Goal: Information Seeking & Learning: Learn about a topic

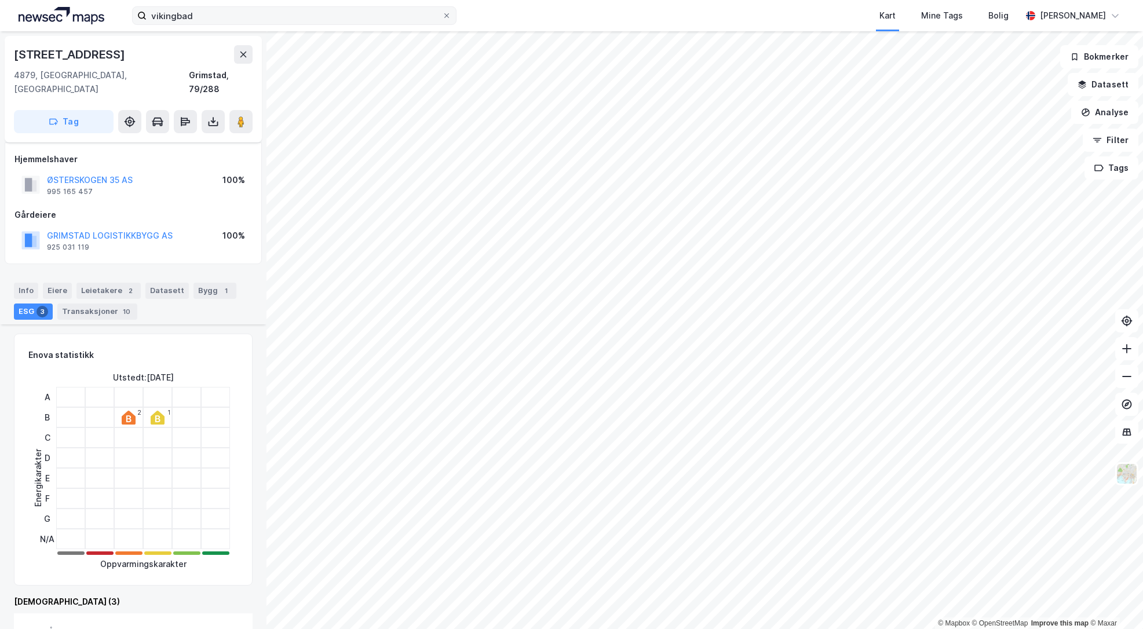
scroll to position [174, 0]
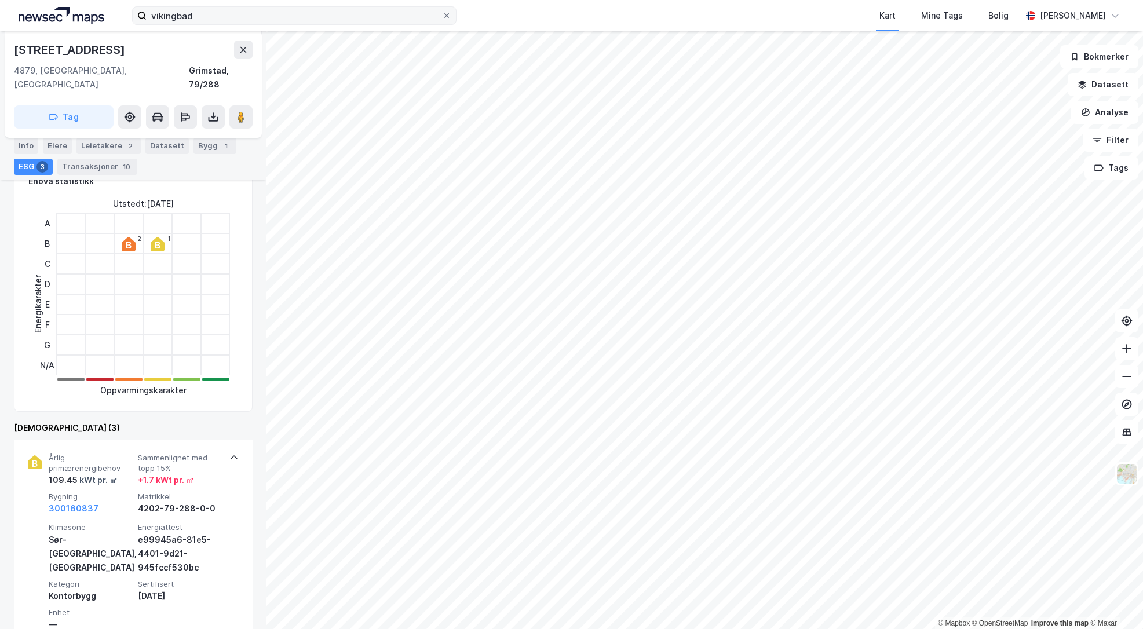
click at [231, 6] on label "vikingbad" at bounding box center [294, 15] width 325 height 19
click at [231, 7] on input "vikingbad" at bounding box center [295, 15] width 296 height 17
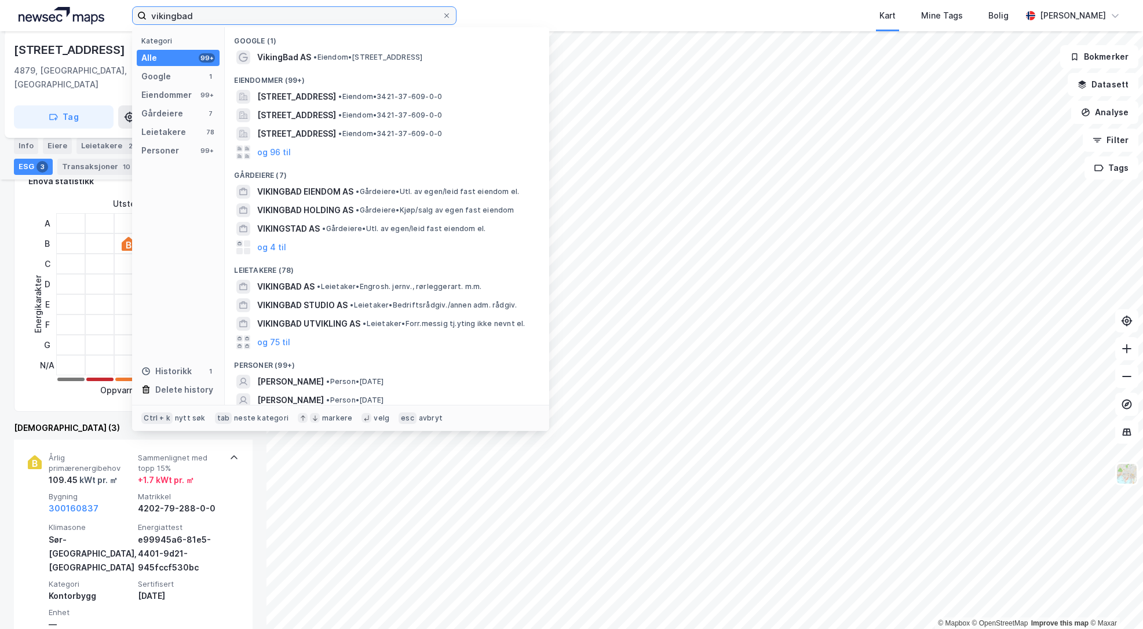
drag, startPoint x: 172, startPoint y: 16, endPoint x: 93, endPoint y: 17, distance: 78.8
click at [93, 17] on div "vikingbad Kategori Alle 99+ Google 1 Eiendommer 99+ Gårdeiere 7 Leietakere 78 P…" at bounding box center [571, 15] width 1143 height 31
paste input "[STREET_ADDRESS] Fredrikst"
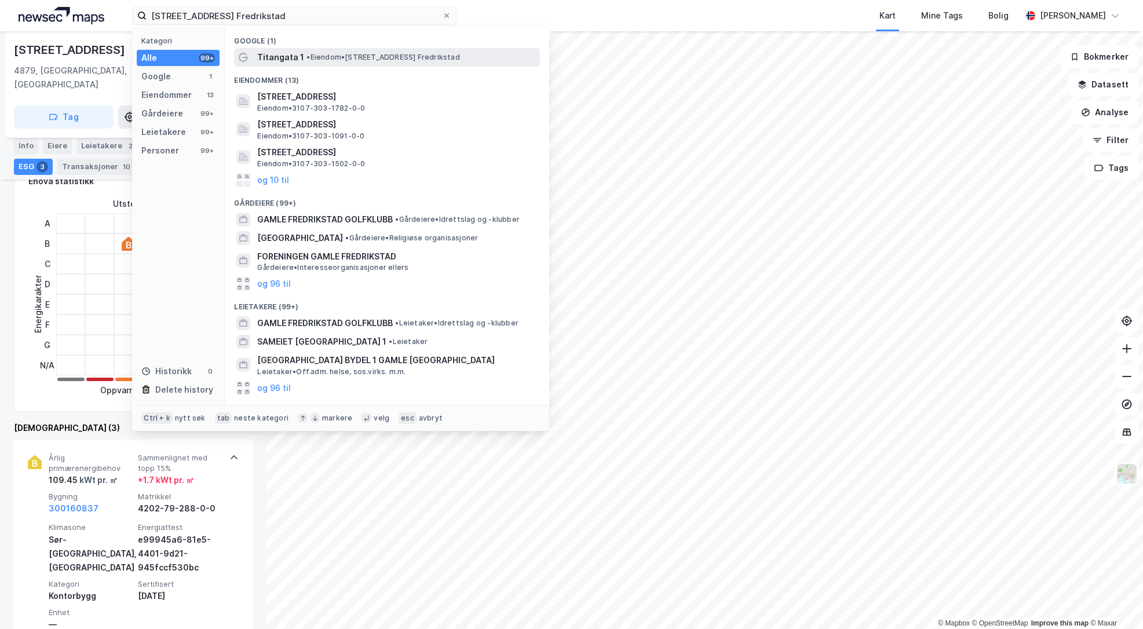
click at [375, 61] on span "• Eiendom • [STREET_ADDRESS] Fredrikstad" at bounding box center [383, 57] width 153 height 9
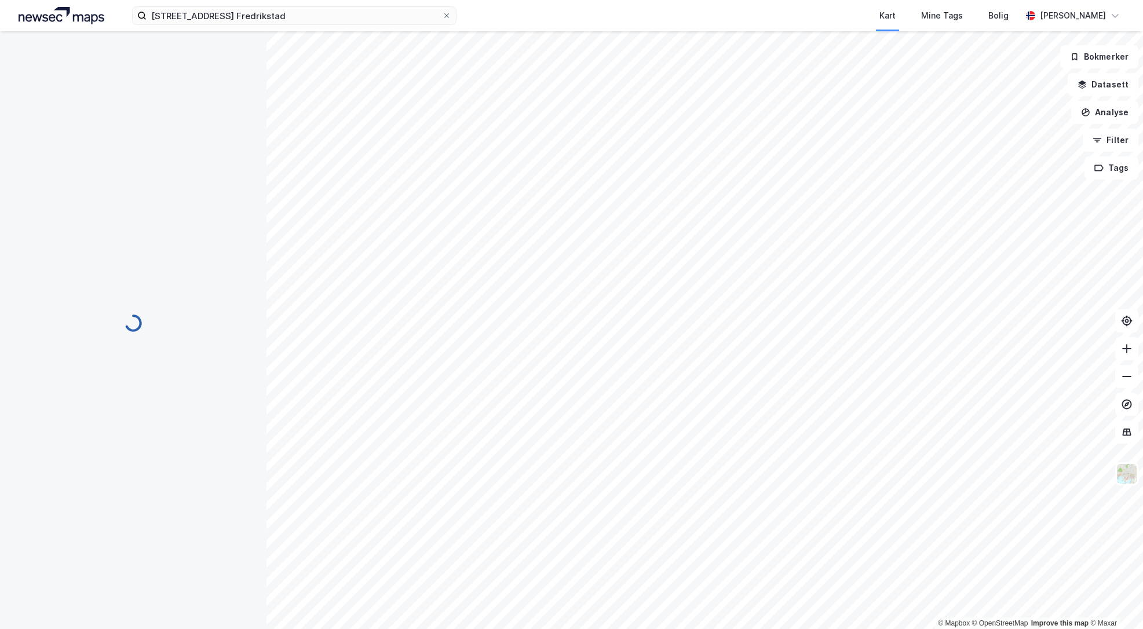
scroll to position [1, 0]
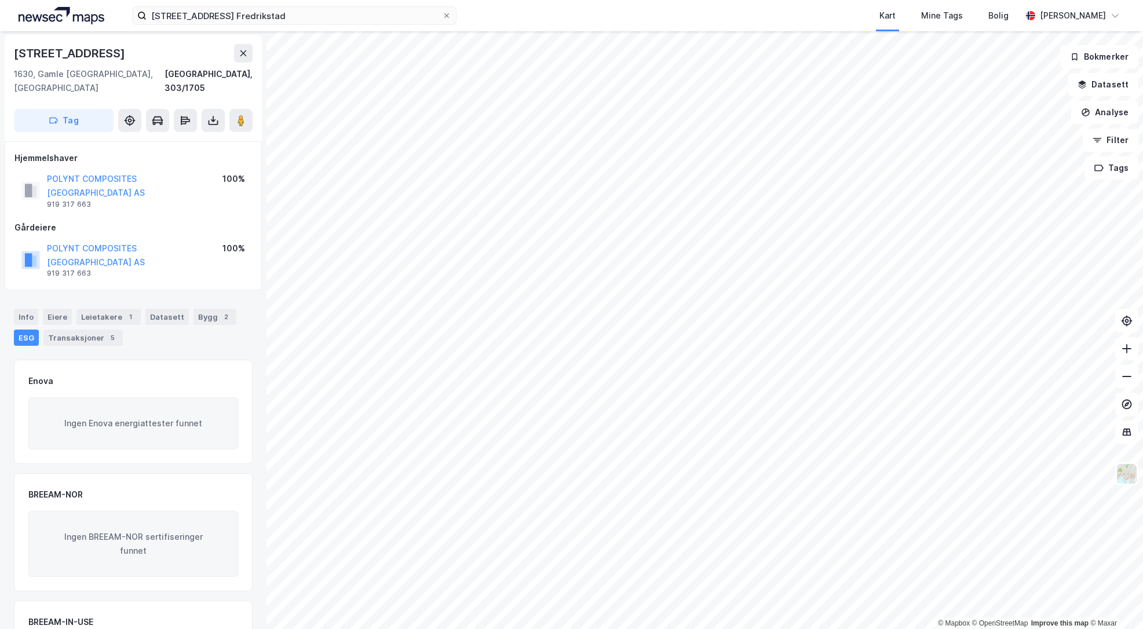
scroll to position [1, 0]
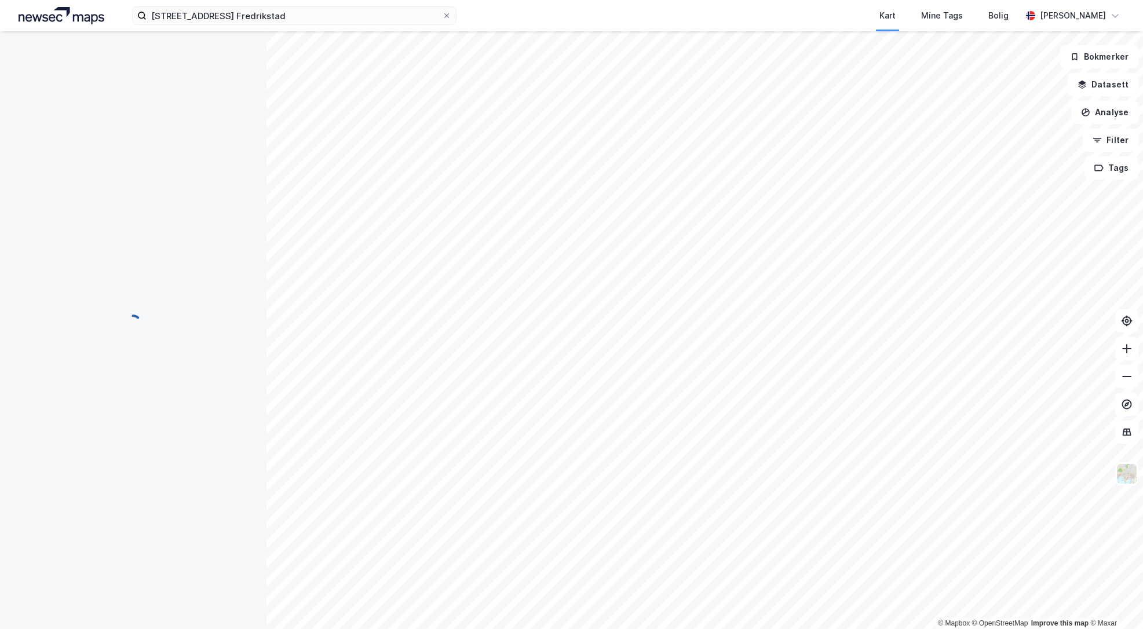
scroll to position [1, 0]
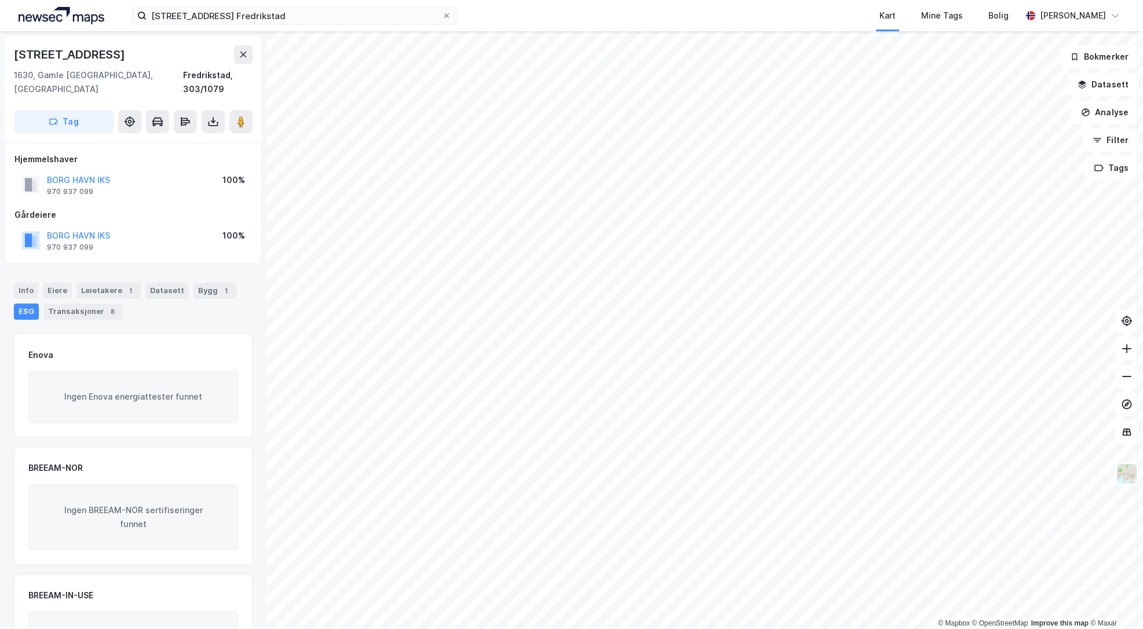
scroll to position [1, 0]
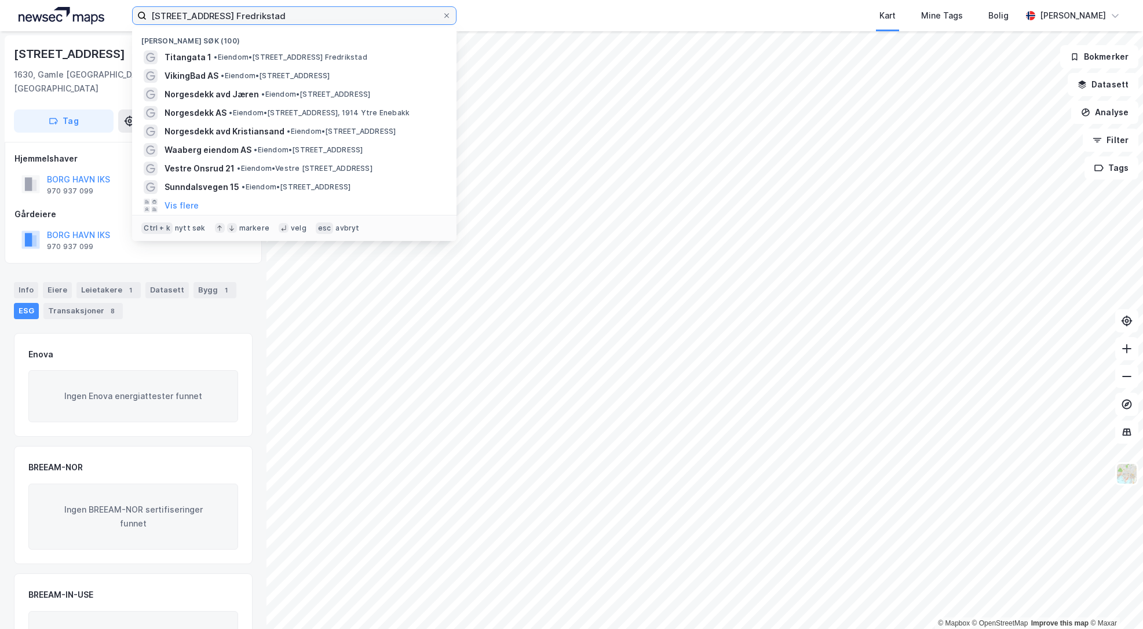
drag, startPoint x: 341, startPoint y: 11, endPoint x: 28, endPoint y: 16, distance: 313.0
click at [28, 16] on div "[STREET_ADDRESS], 1630 Gamle Fredrikstad Nylige søk (100) Titangata 1 • Eiendom…" at bounding box center [571, 15] width 1143 height 31
paste input "[STREET_ADDRESS]"
type input "[STREET_ADDRESS]"
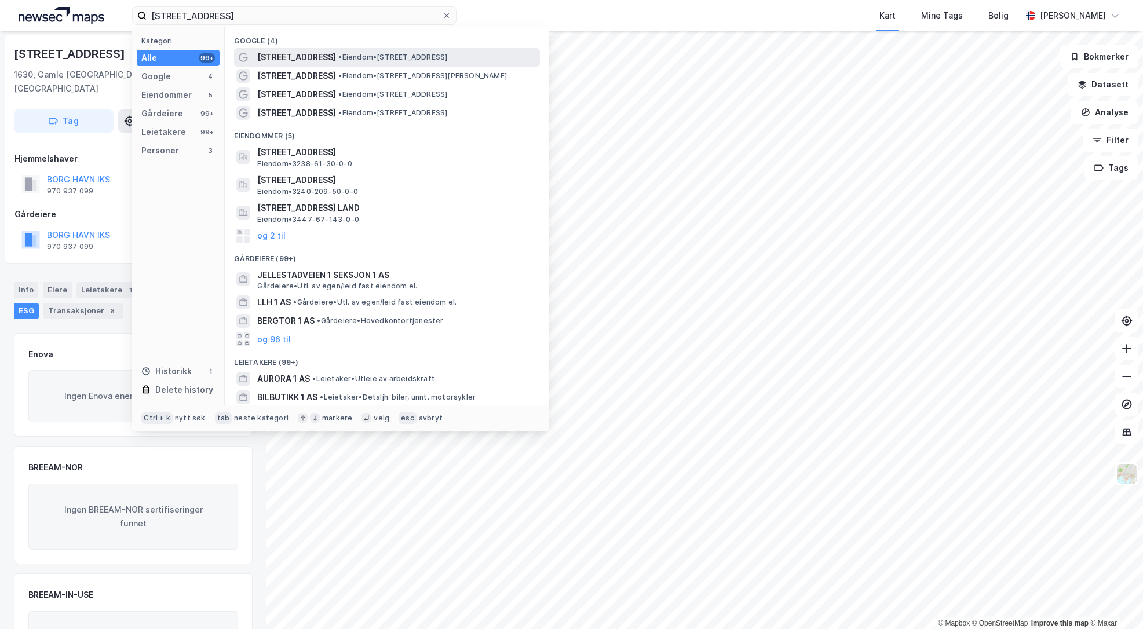
click at [324, 63] on div "[STREET_ADDRESS] • Eiendom • [STREET_ADDRESS]" at bounding box center [397, 57] width 280 height 14
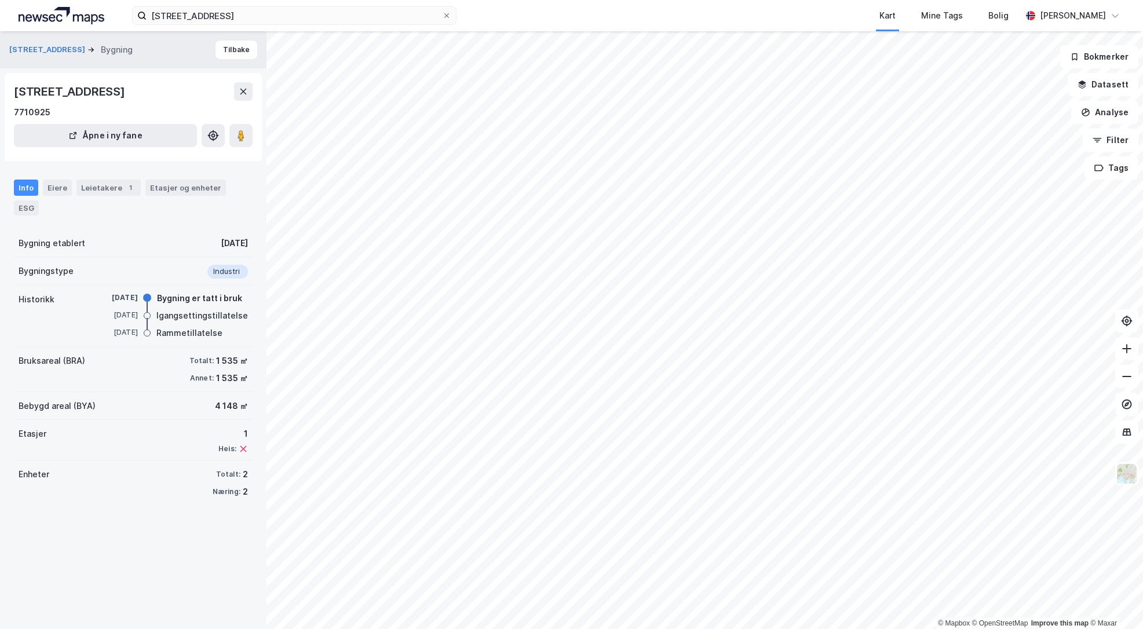
click at [684, 10] on div "Kart Mine Tags Bolig" at bounding box center [766, 15] width 509 height 31
click at [525, 21] on div "Kart Mine Tags Bolig" at bounding box center [766, 15] width 509 height 31
click at [27, 185] on div "Info" at bounding box center [26, 188] width 24 height 16
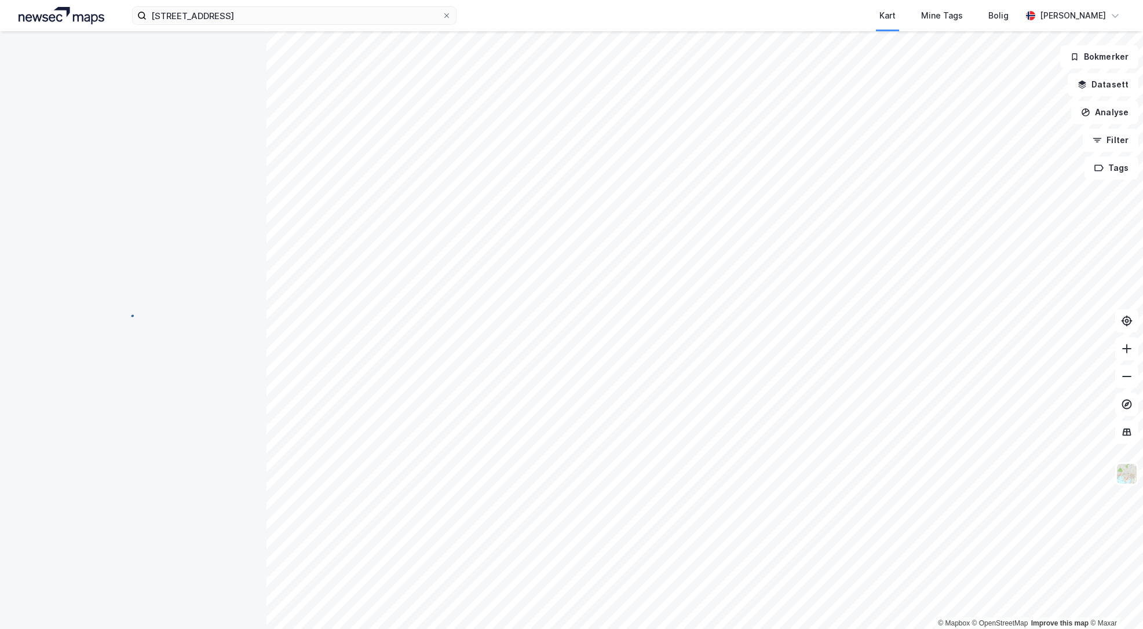
scroll to position [1, 0]
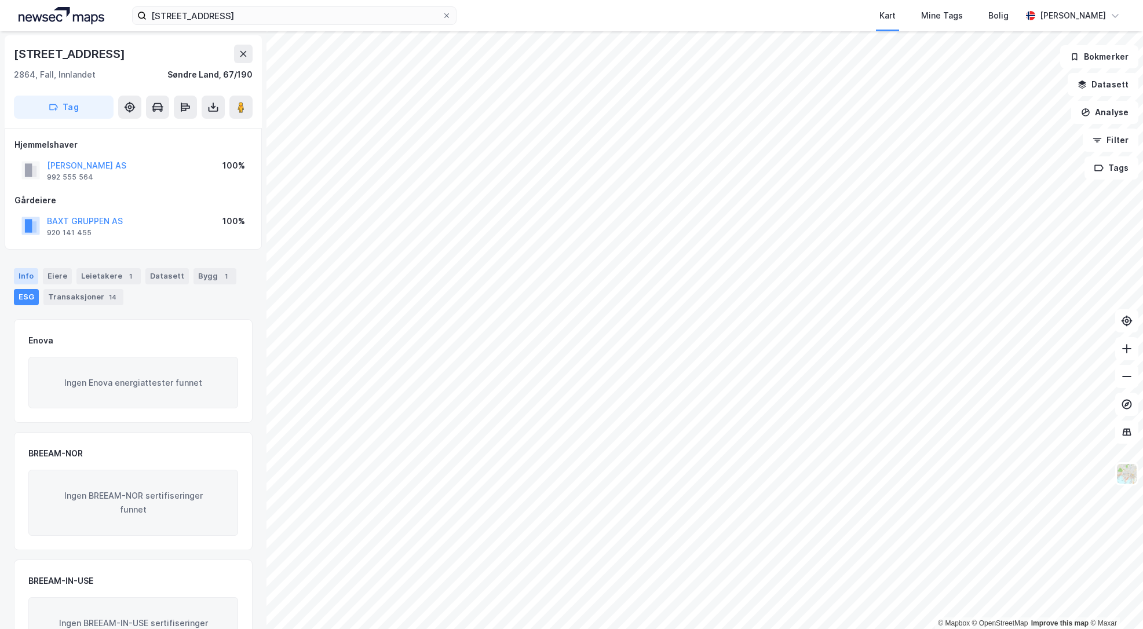
click at [27, 280] on div "Info" at bounding box center [26, 276] width 24 height 16
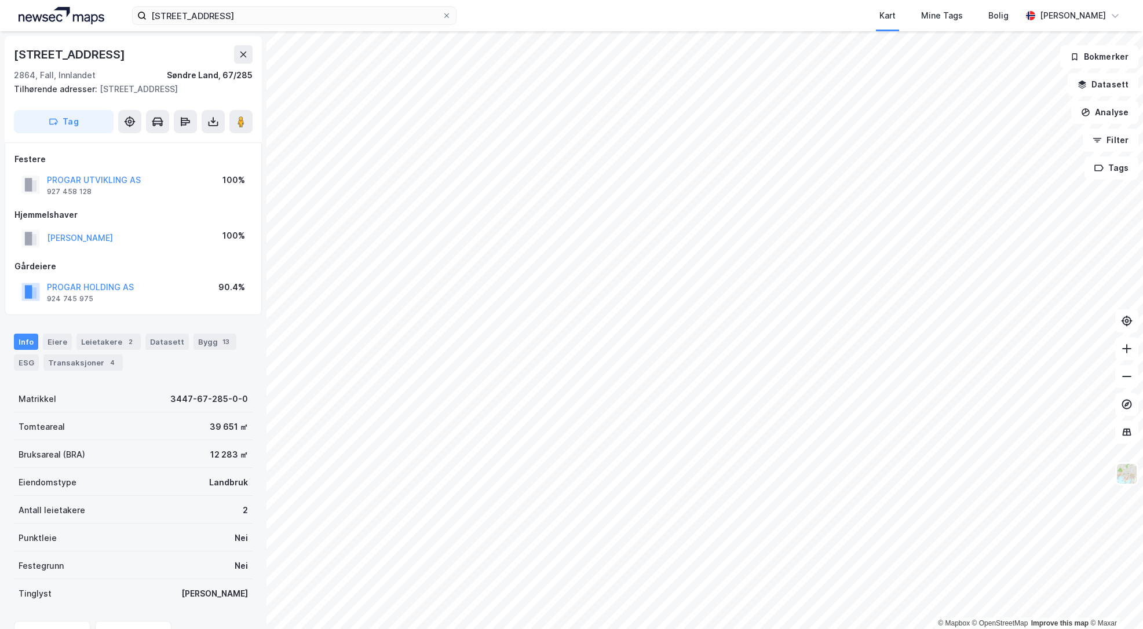
scroll to position [1, 0]
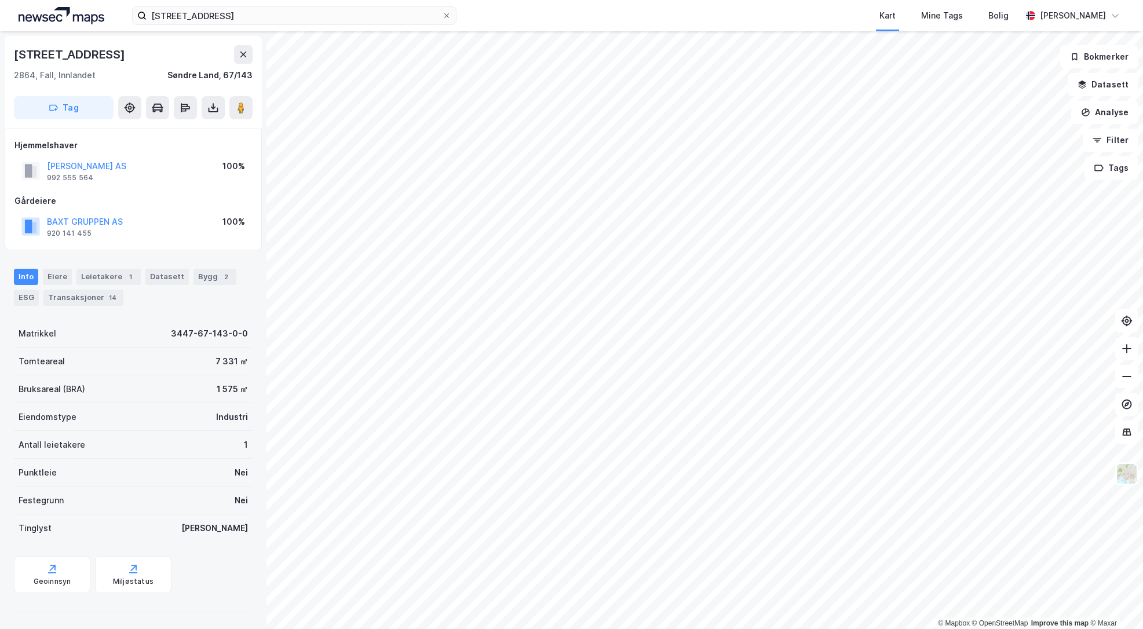
scroll to position [1, 0]
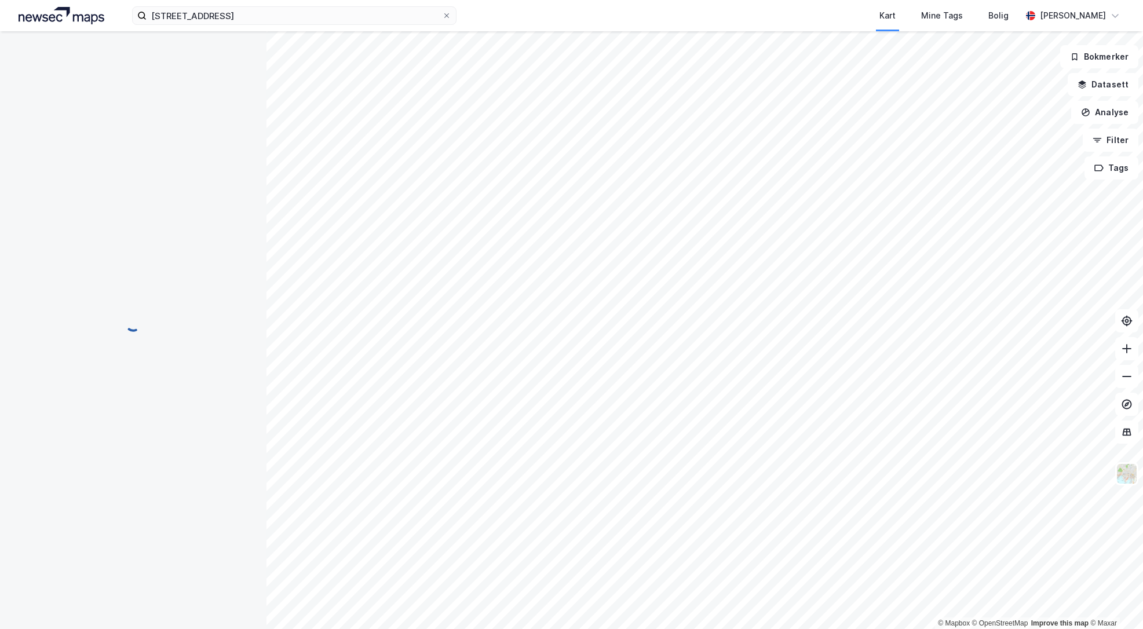
scroll to position [1, 0]
